Goal: Task Accomplishment & Management: Manage account settings

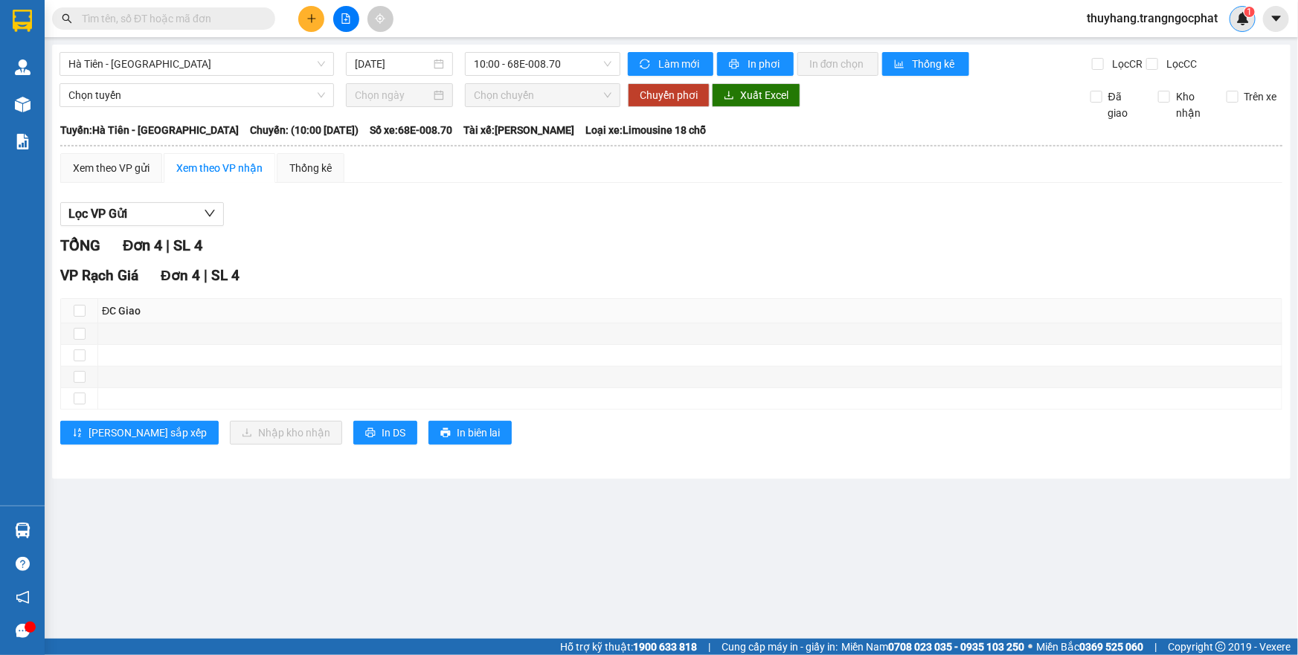
click at [1235, 26] on div "1" at bounding box center [1243, 19] width 26 height 26
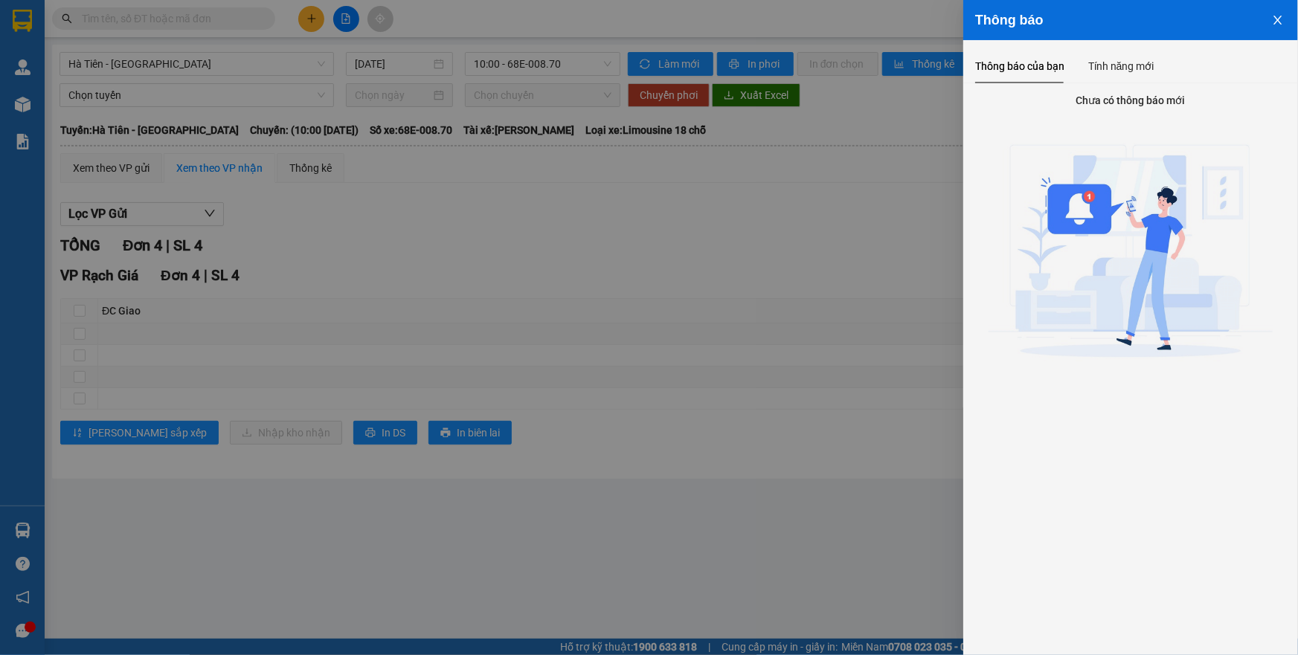
click at [1277, 16] on icon "close" at bounding box center [1278, 20] width 12 height 12
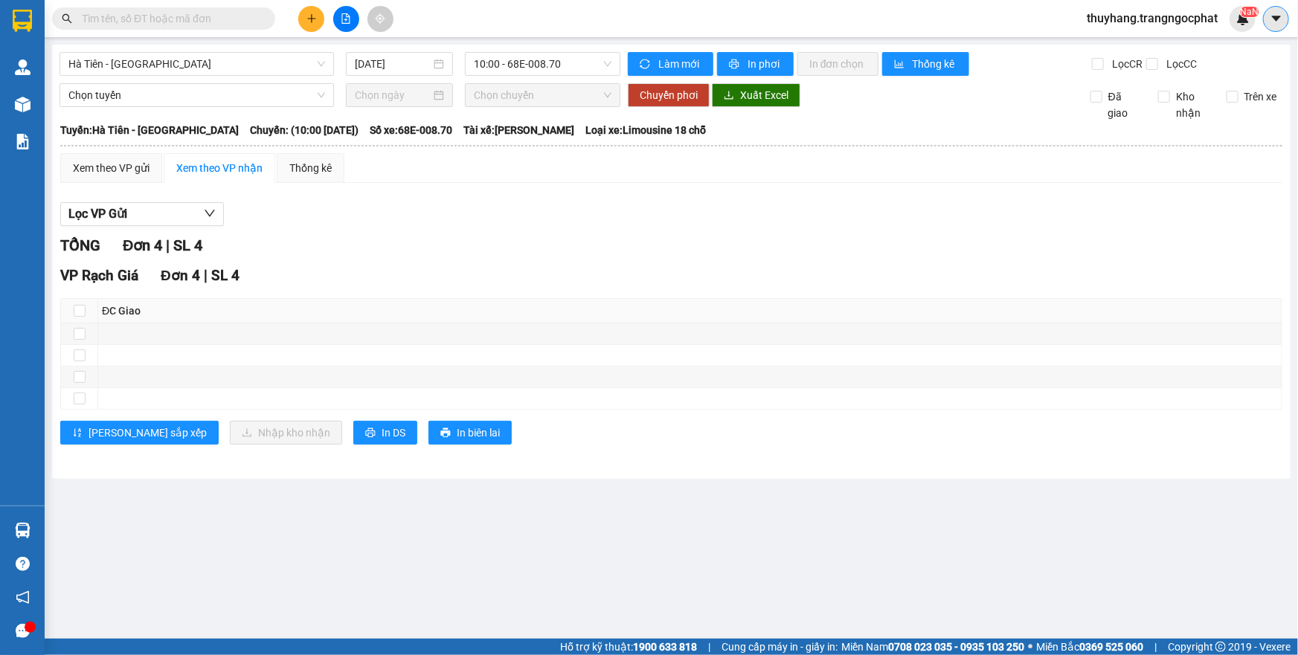
click at [1276, 23] on icon "caret-down" at bounding box center [1276, 18] width 13 height 13
click at [1114, 21] on span "thuyhang.trangngocphat" at bounding box center [1152, 18] width 155 height 19
click at [1103, 48] on span "Đăng xuất" at bounding box center [1158, 46] width 126 height 16
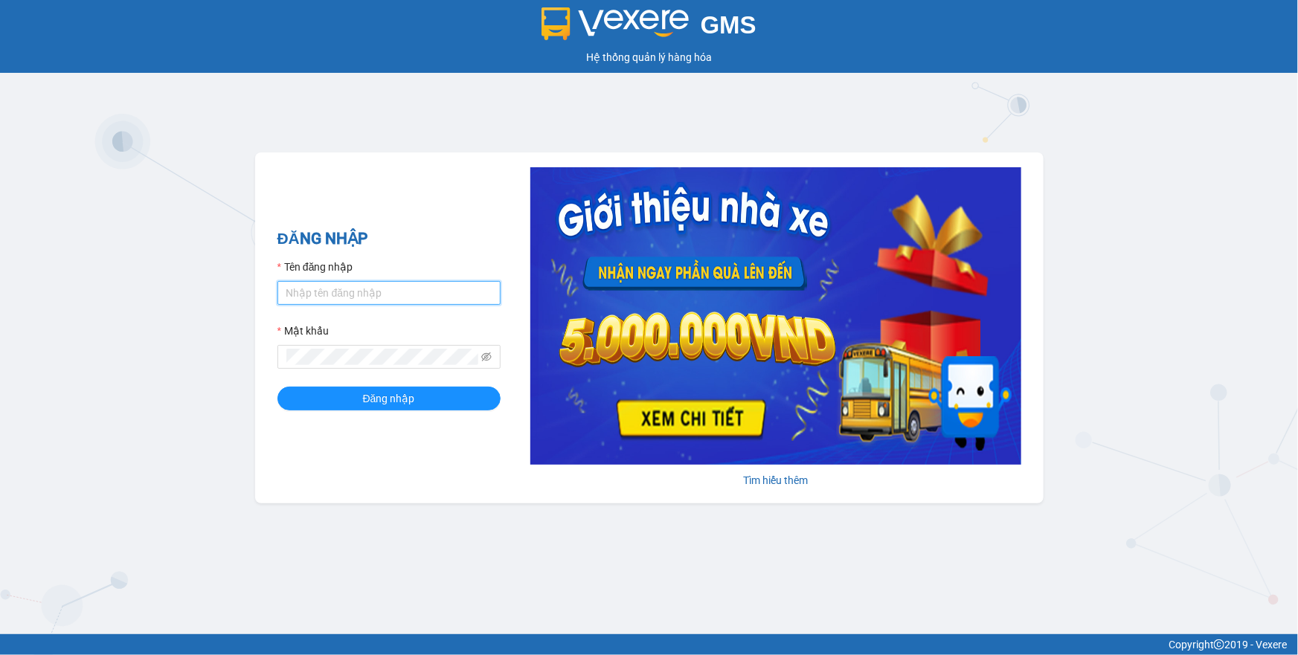
click at [344, 298] on input "Tên đăng nhập" at bounding box center [388, 293] width 223 height 24
click at [315, 284] on input "Tên đăng nhập" at bounding box center [388, 293] width 223 height 24
type input "thuyhang.trangngocphat"
click at [398, 405] on span "Đăng nhập" at bounding box center [389, 399] width 52 height 16
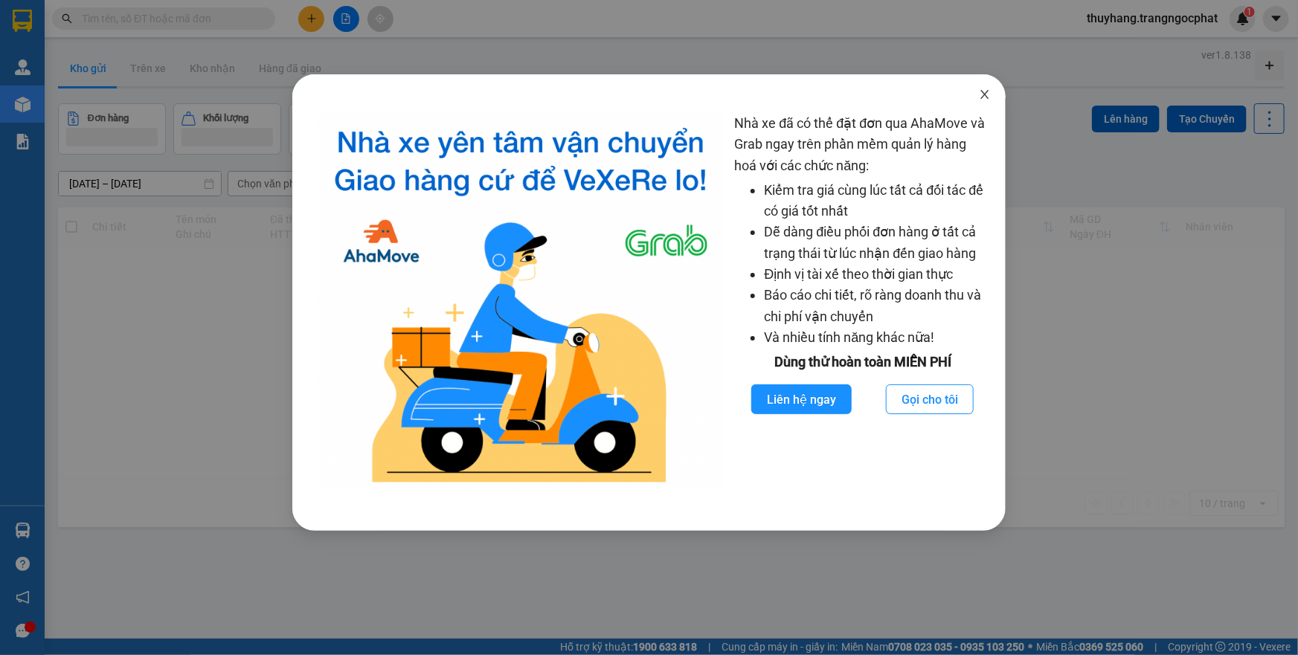
click at [987, 91] on icon "close" at bounding box center [985, 95] width 12 height 12
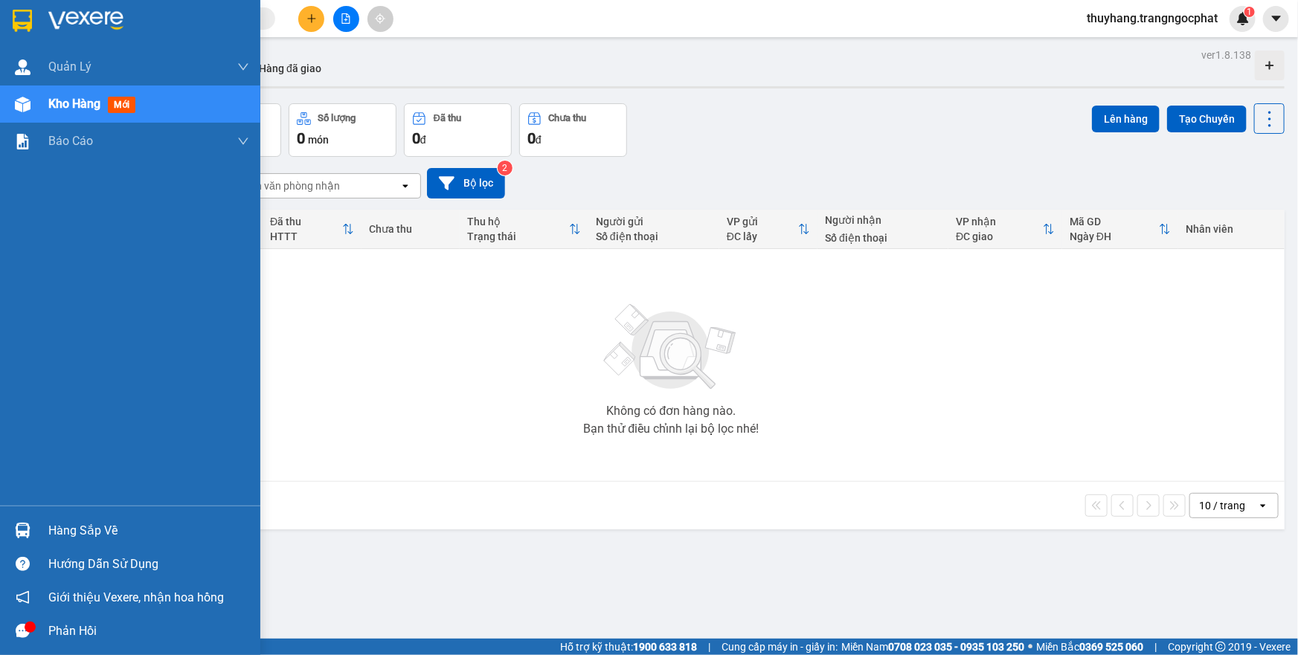
click at [81, 533] on div "Hàng sắp về" at bounding box center [148, 531] width 201 height 22
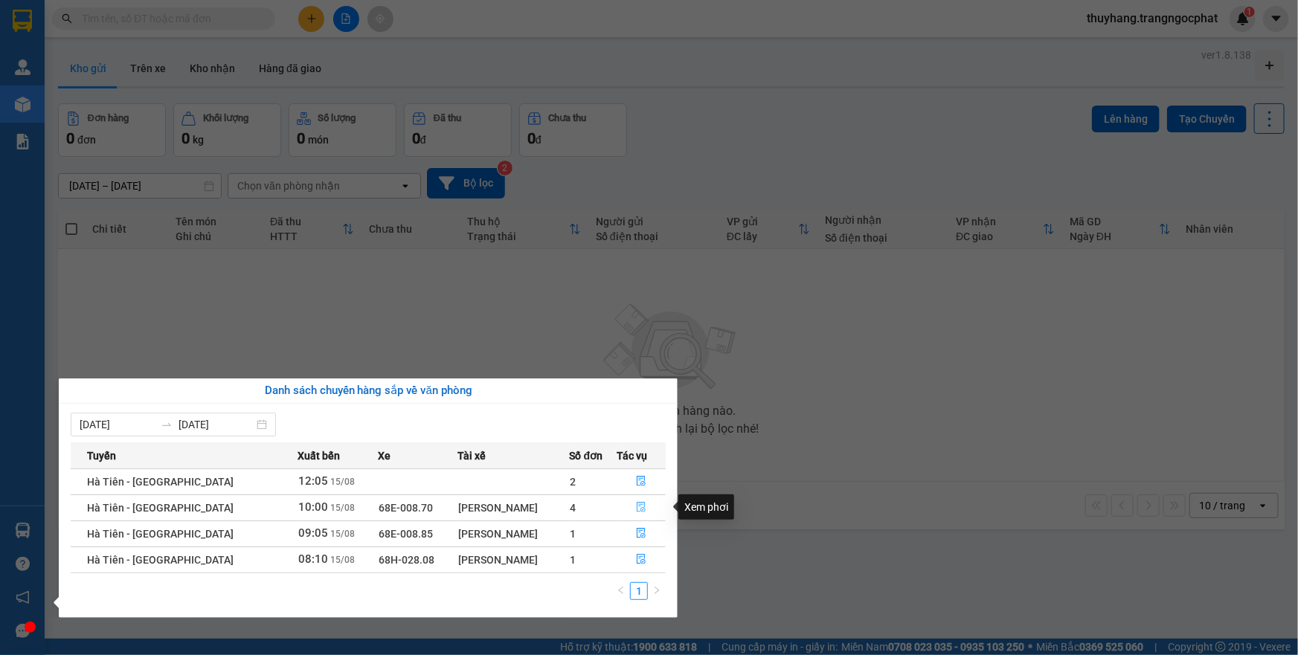
click at [641, 505] on icon "file-done" at bounding box center [641, 507] width 10 height 10
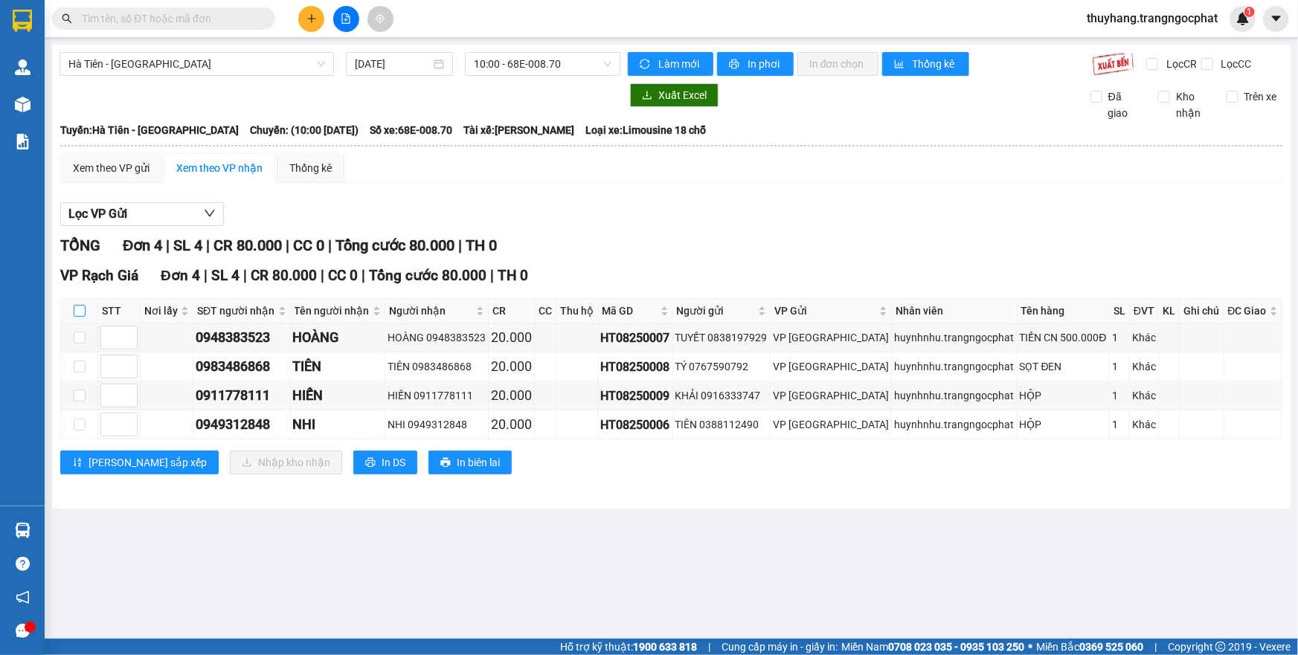
drag, startPoint x: 86, startPoint y: 309, endPoint x: 78, endPoint y: 312, distance: 8.5
click at [83, 312] on th at bounding box center [79, 311] width 37 height 25
click at [78, 312] on input "checkbox" at bounding box center [80, 311] width 12 height 12
checkbox input "true"
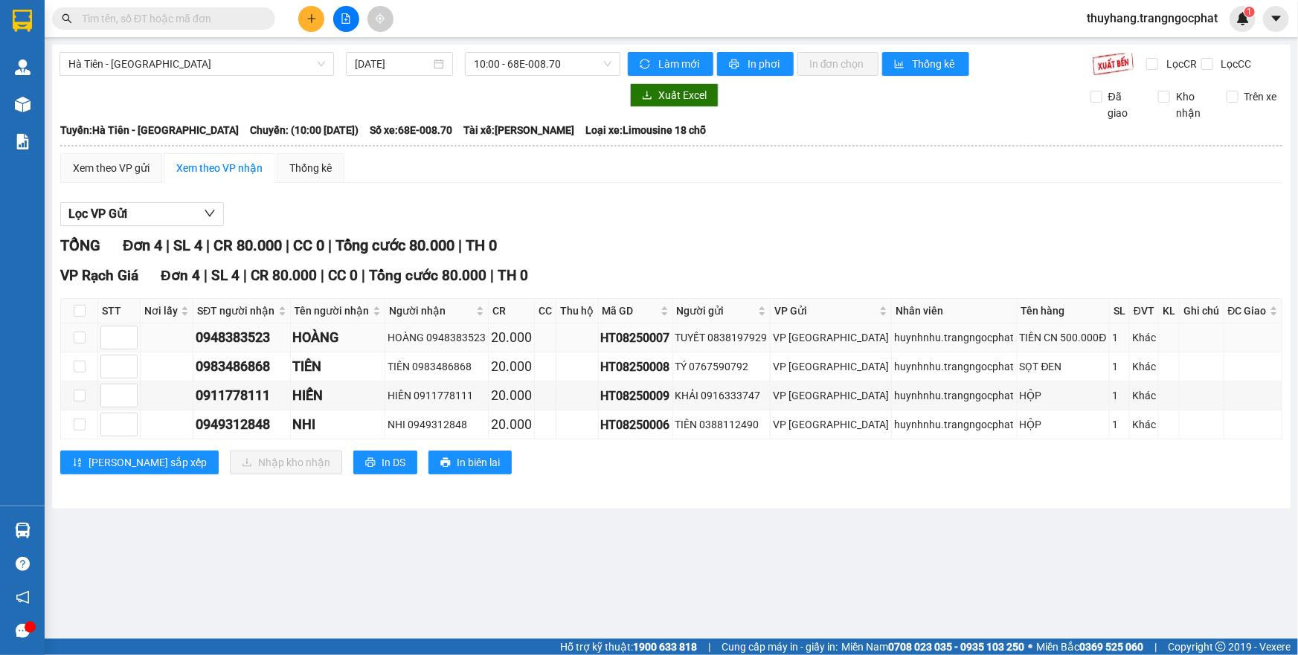
checkbox input "true"
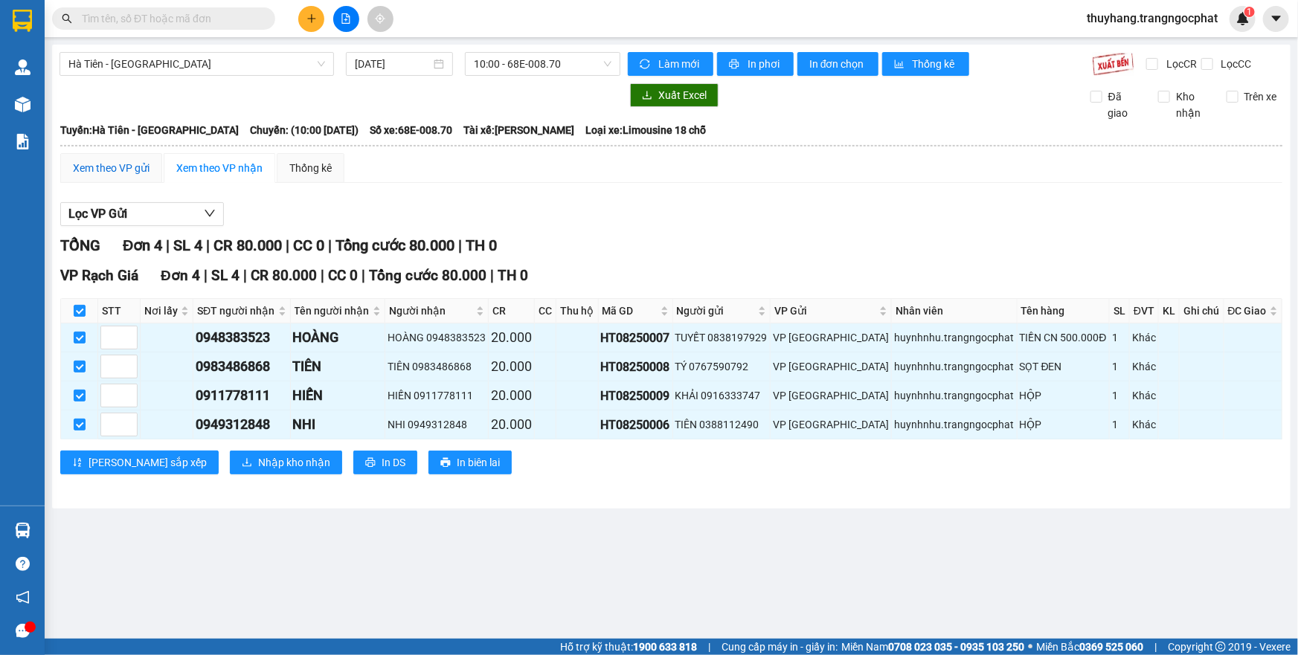
click at [124, 170] on div "Xem theo VP gửi" at bounding box center [111, 168] width 77 height 16
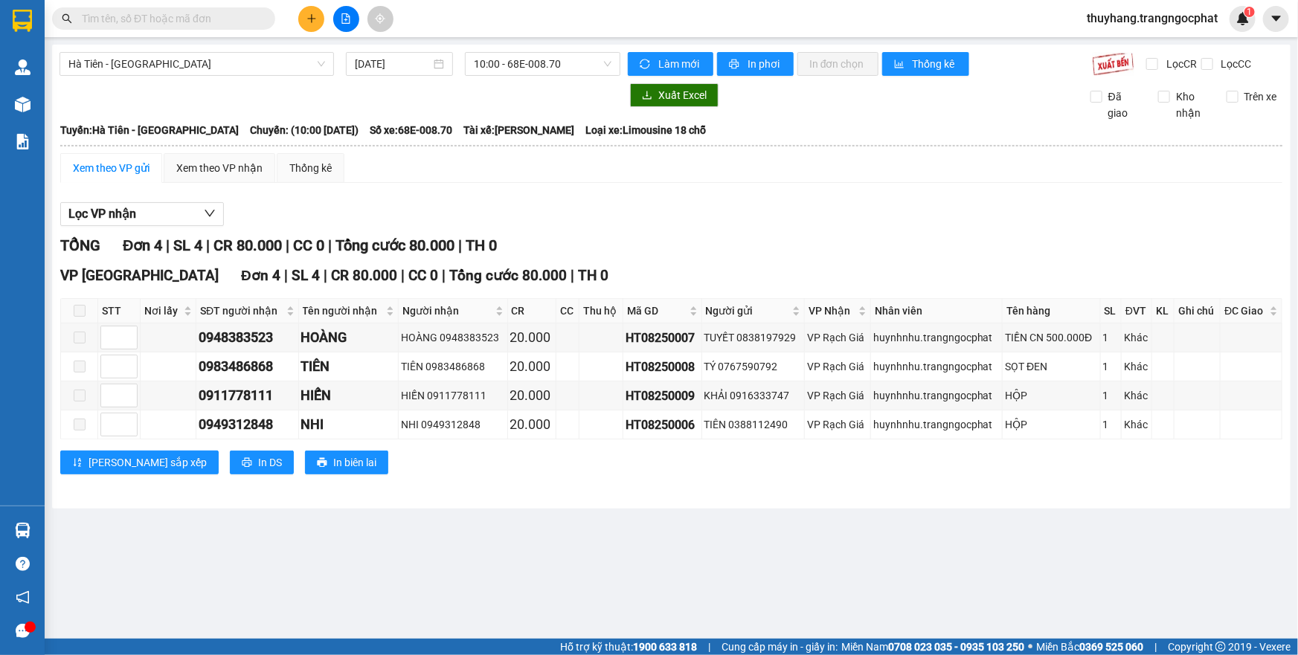
click at [75, 309] on span at bounding box center [80, 311] width 12 height 12
click at [79, 312] on span at bounding box center [80, 311] width 12 height 12
type input "1"
click at [125, 330] on span "up" at bounding box center [129, 334] width 9 height 9
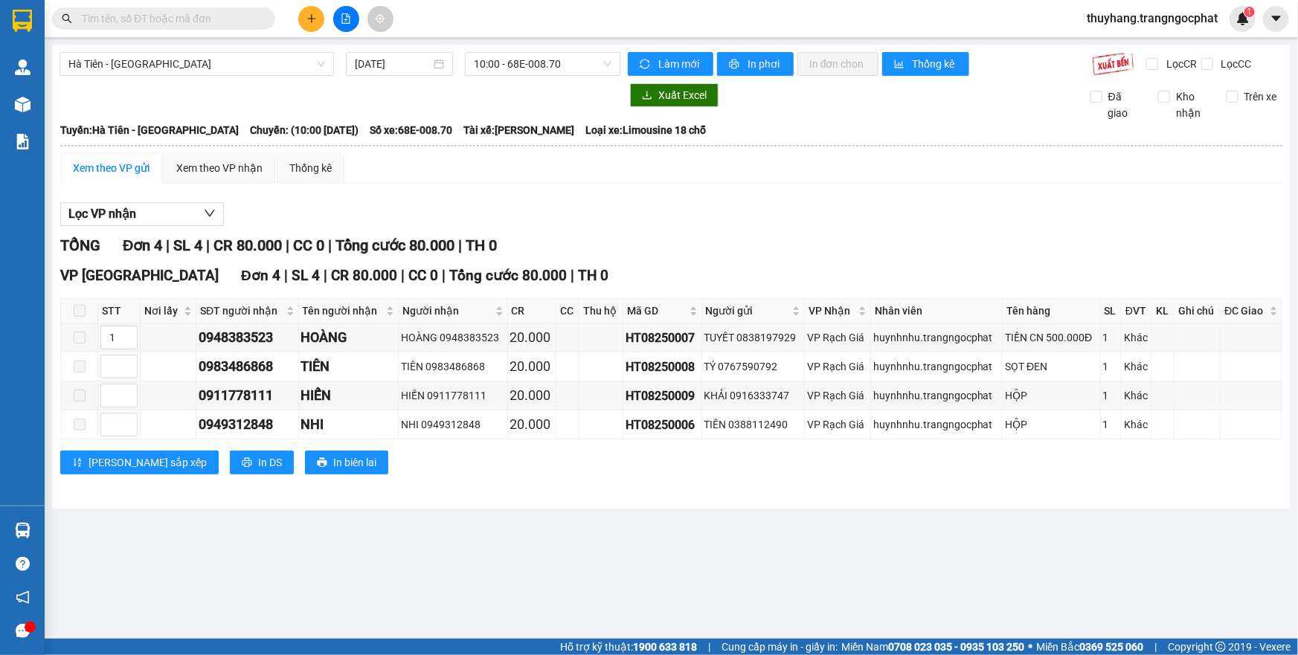
click at [79, 311] on span at bounding box center [80, 311] width 12 height 12
click at [84, 312] on span at bounding box center [80, 311] width 12 height 12
